Goal: Task Accomplishment & Management: Use online tool/utility

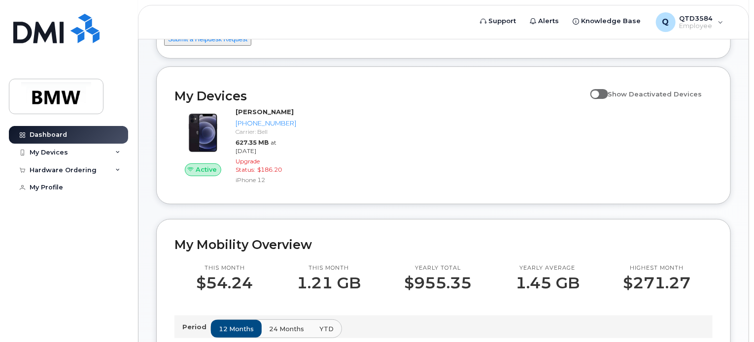
scroll to position [83, 0]
click at [87, 148] on div "My Devices" at bounding box center [68, 153] width 119 height 18
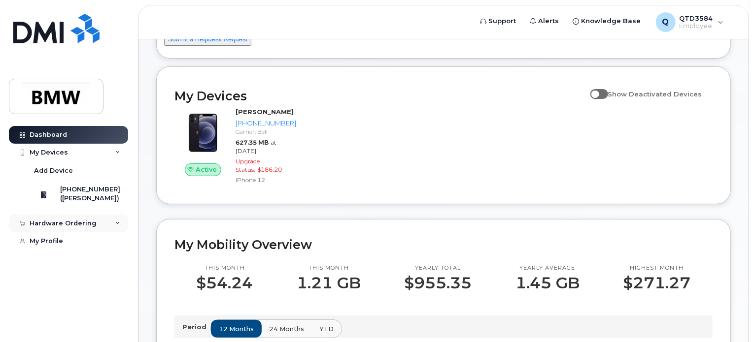
click at [101, 232] on div "Hardware Ordering" at bounding box center [68, 224] width 119 height 18
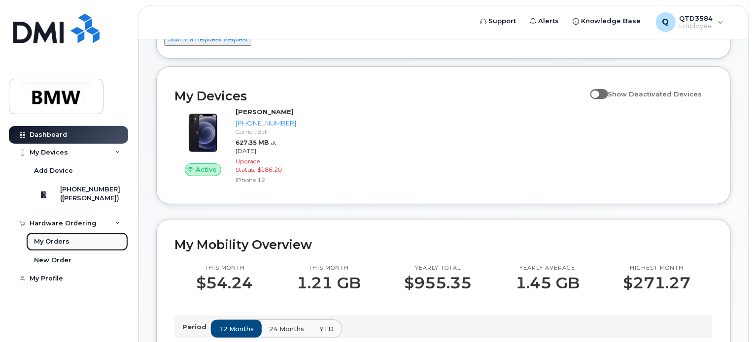
click at [53, 246] on div "My Orders" at bounding box center [51, 241] width 35 height 9
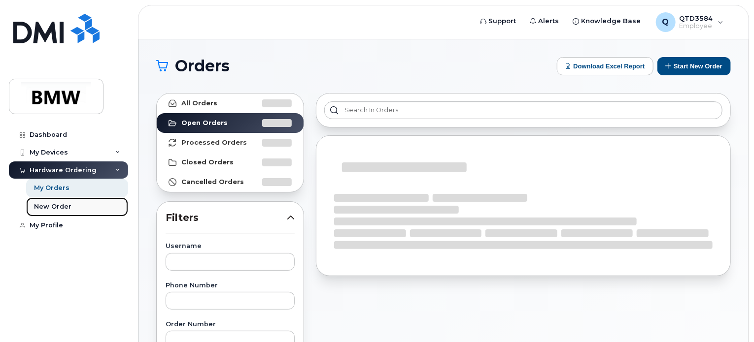
click at [69, 209] on div "New Order" at bounding box center [52, 206] width 37 height 9
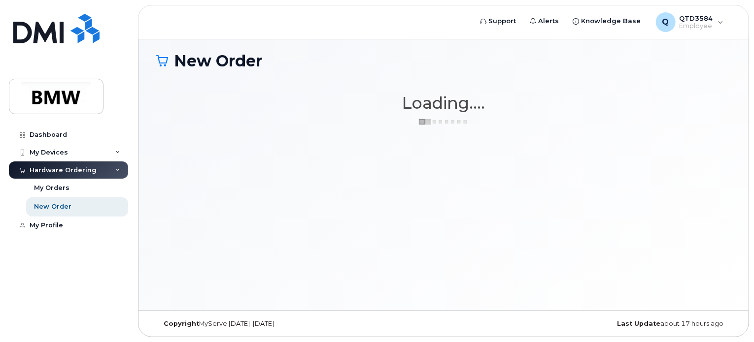
scroll to position [4, 0]
click at [315, 174] on div "New Order × Share This Order If you want to allow others to create or edit orde…" at bounding box center [443, 173] width 610 height 276
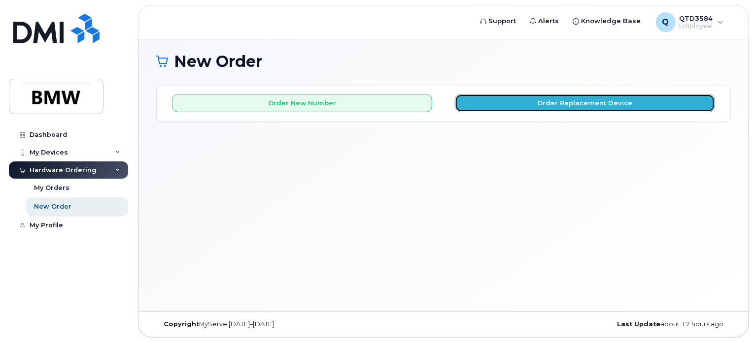
click at [618, 101] on button "Order Replacement Device" at bounding box center [585, 103] width 260 height 18
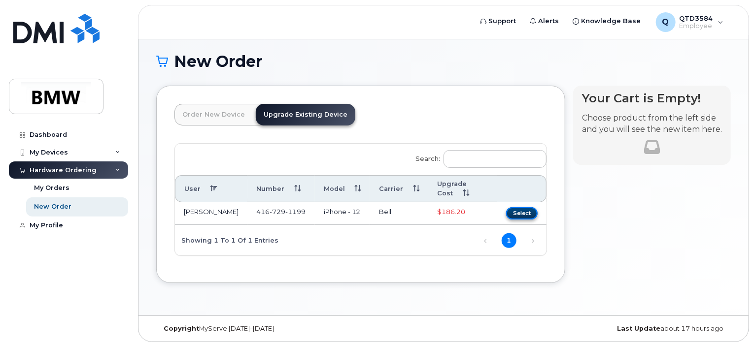
click at [514, 213] on button "Select" at bounding box center [522, 213] width 32 height 12
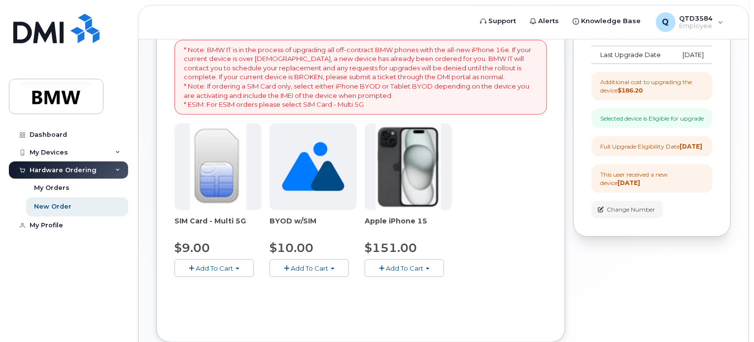
scroll to position [54, 0]
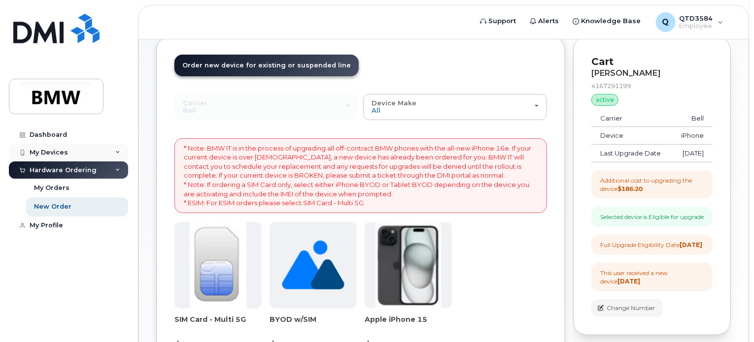
click at [94, 151] on div "My Devices" at bounding box center [68, 153] width 119 height 18
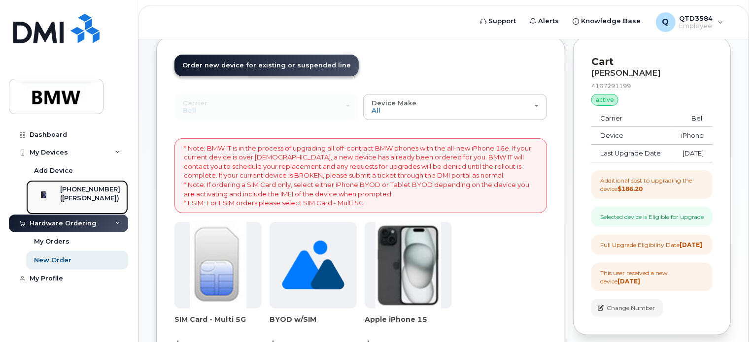
click at [91, 203] on div "([PERSON_NAME])" at bounding box center [90, 198] width 60 height 9
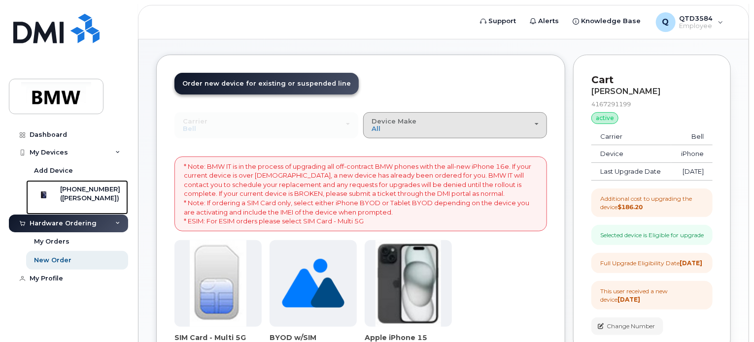
scroll to position [4, 0]
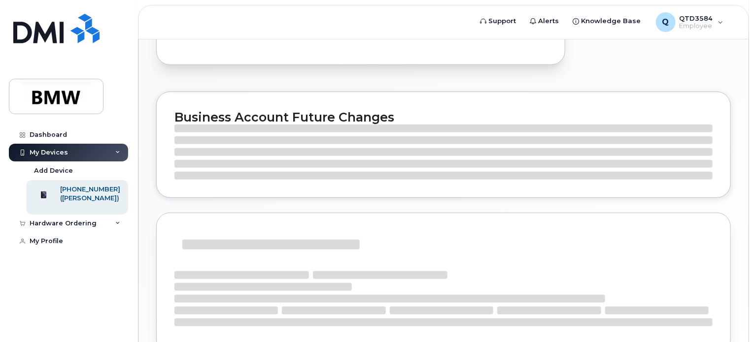
scroll to position [101, 0]
